Goal: Transaction & Acquisition: Purchase product/service

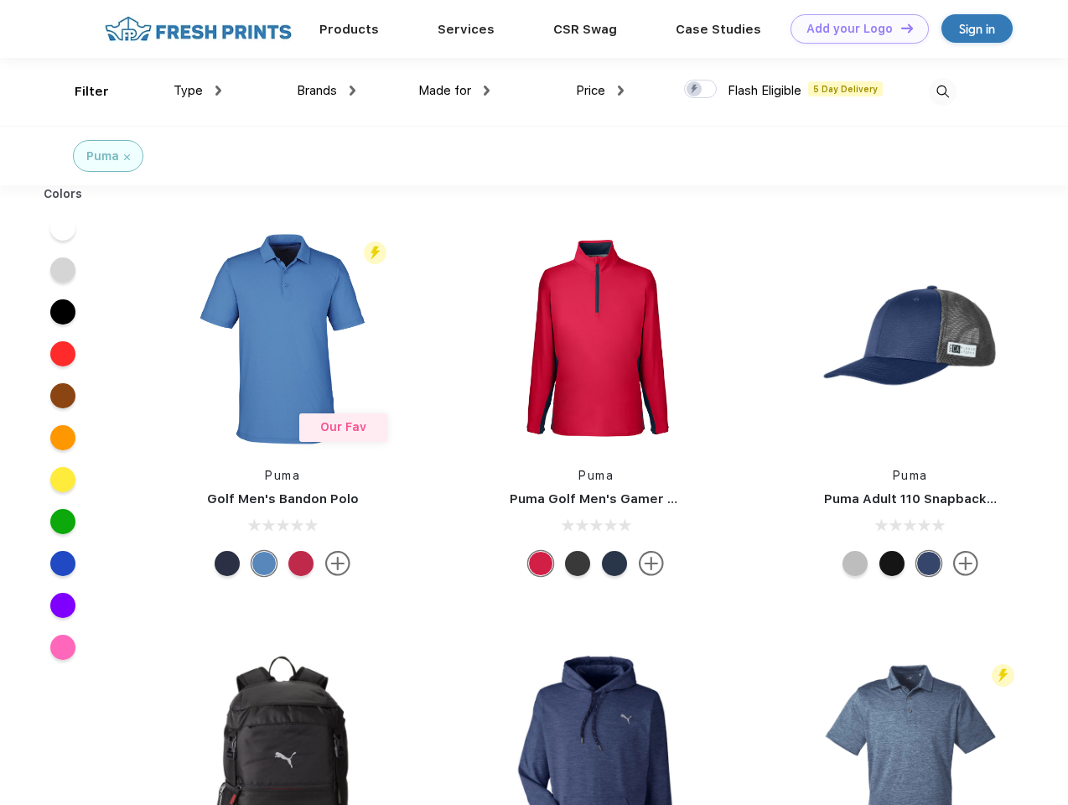
click at [854, 29] on link "Add your Logo Design Tool" at bounding box center [860, 28] width 138 height 29
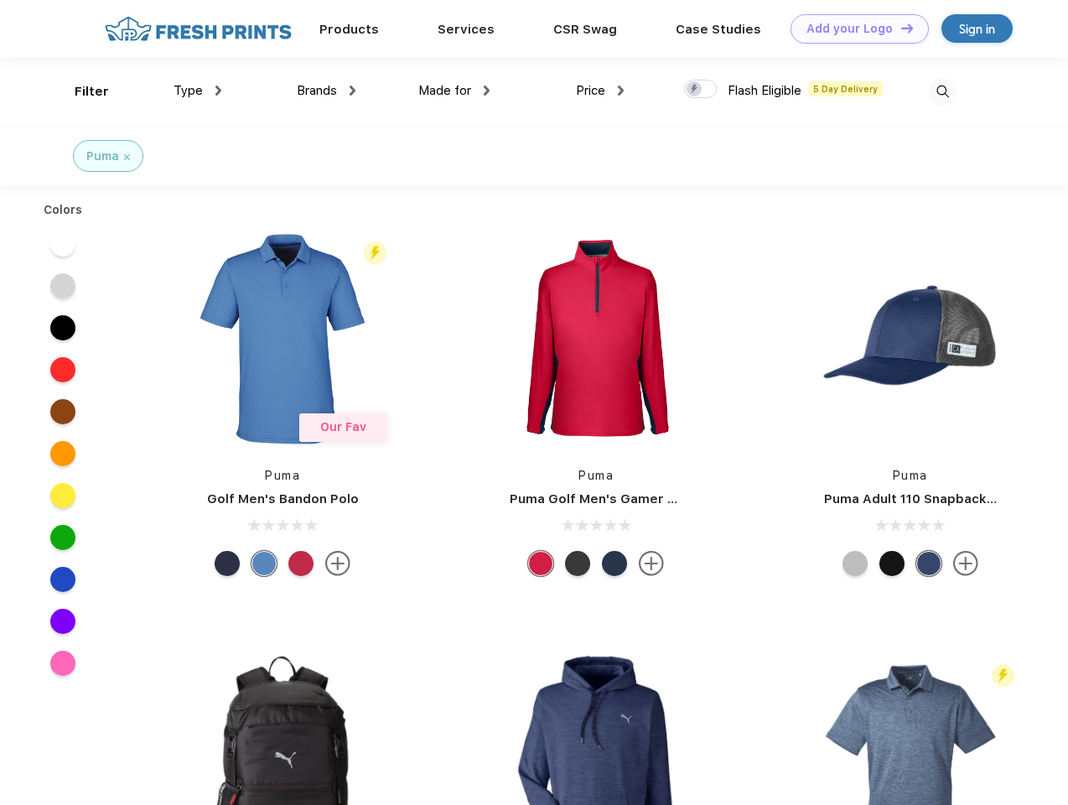
click at [0, 0] on div "Design Tool" at bounding box center [0, 0] width 0 height 0
click at [900, 28] on link "Add your Logo Design Tool" at bounding box center [860, 28] width 138 height 29
click at [80, 91] on div "Filter" at bounding box center [92, 91] width 34 height 19
click at [198, 91] on span "Type" at bounding box center [188, 90] width 29 height 15
click at [326, 91] on span "Brands" at bounding box center [317, 90] width 40 height 15
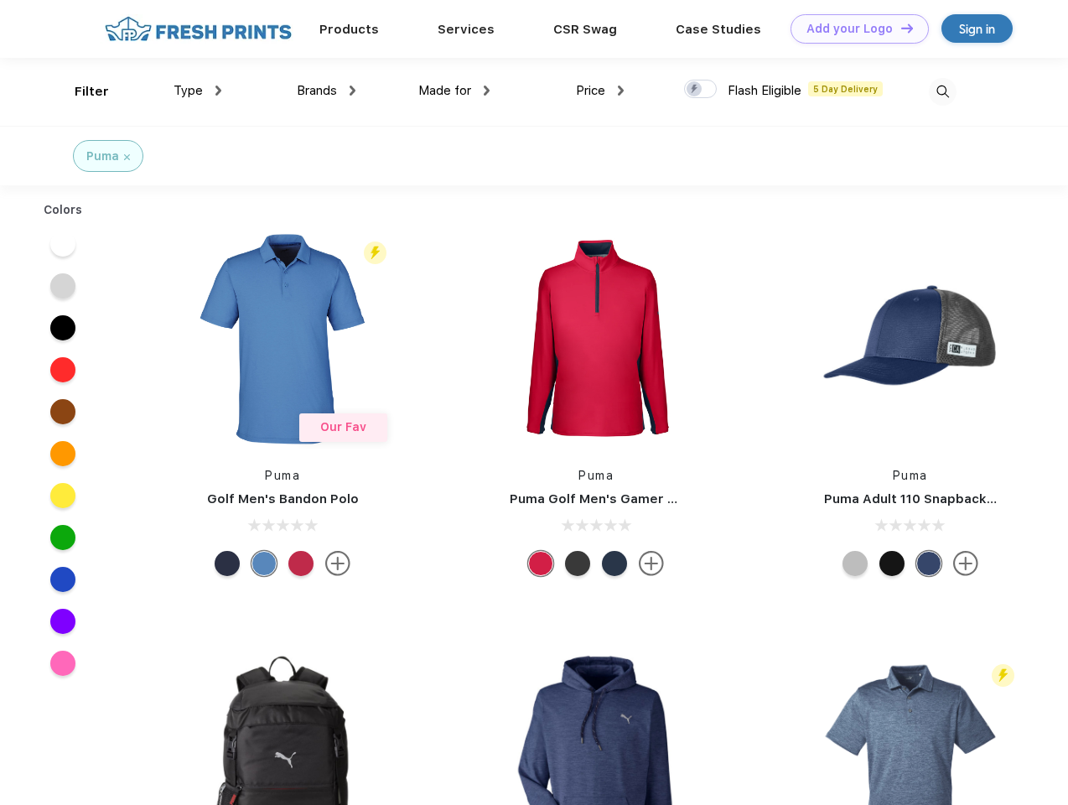
click at [454, 91] on span "Made for" at bounding box center [444, 90] width 53 height 15
click at [600, 91] on span "Price" at bounding box center [590, 90] width 29 height 15
click at [701, 90] on div at bounding box center [700, 89] width 33 height 18
click at [695, 90] on input "checkbox" at bounding box center [689, 84] width 11 height 11
click at [942, 91] on img at bounding box center [943, 92] width 28 height 28
